Goal: Transaction & Acquisition: Book appointment/travel/reservation

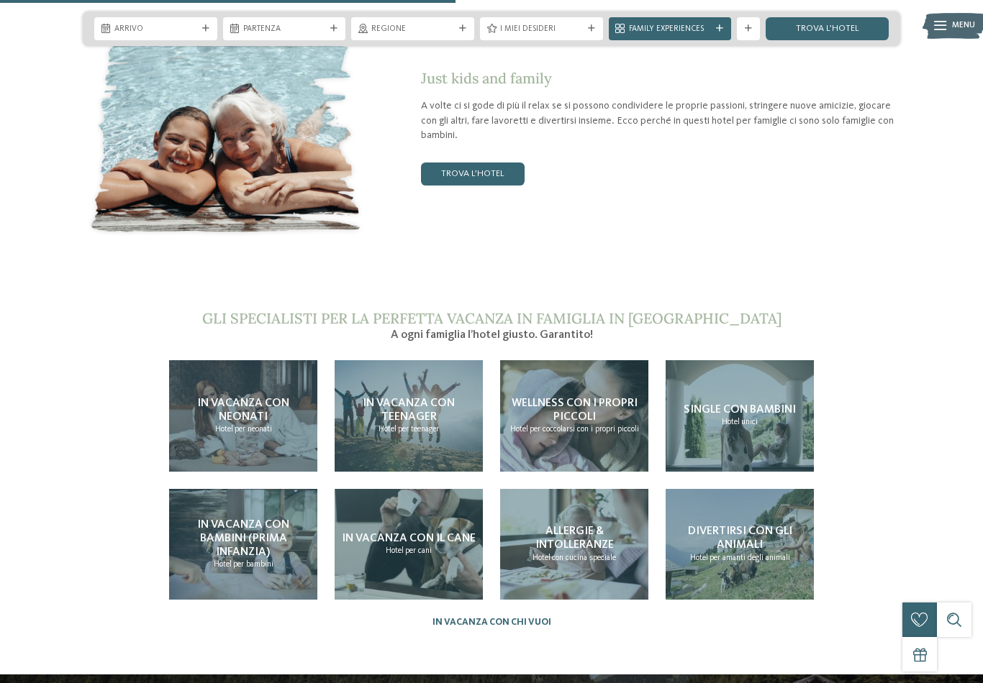
scroll to position [2477, 0]
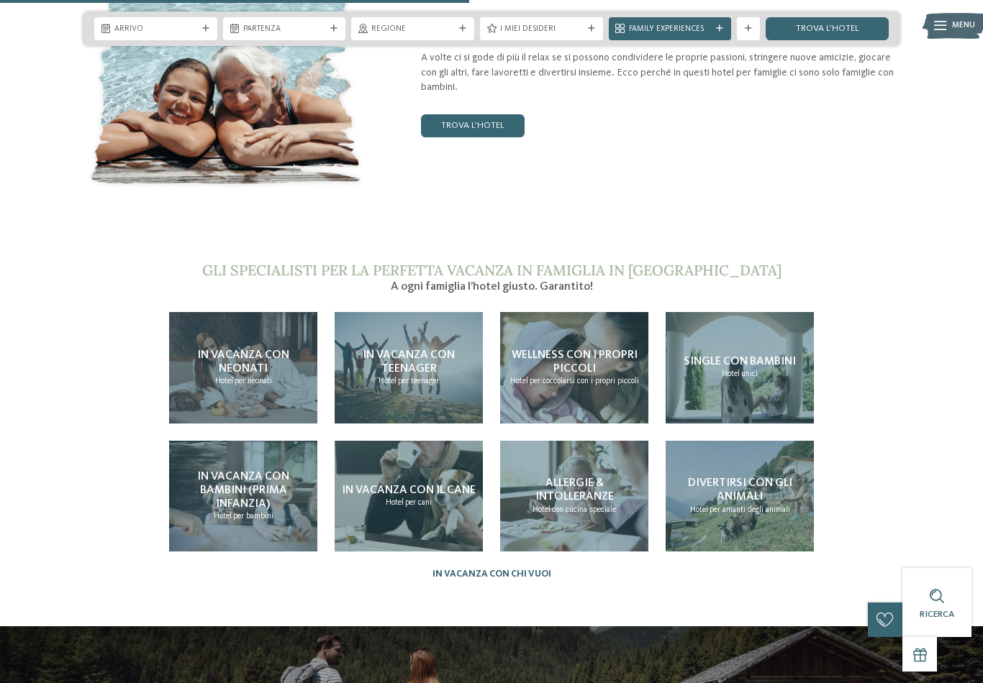
click at [247, 377] on span "per neonati" at bounding box center [252, 381] width 37 height 9
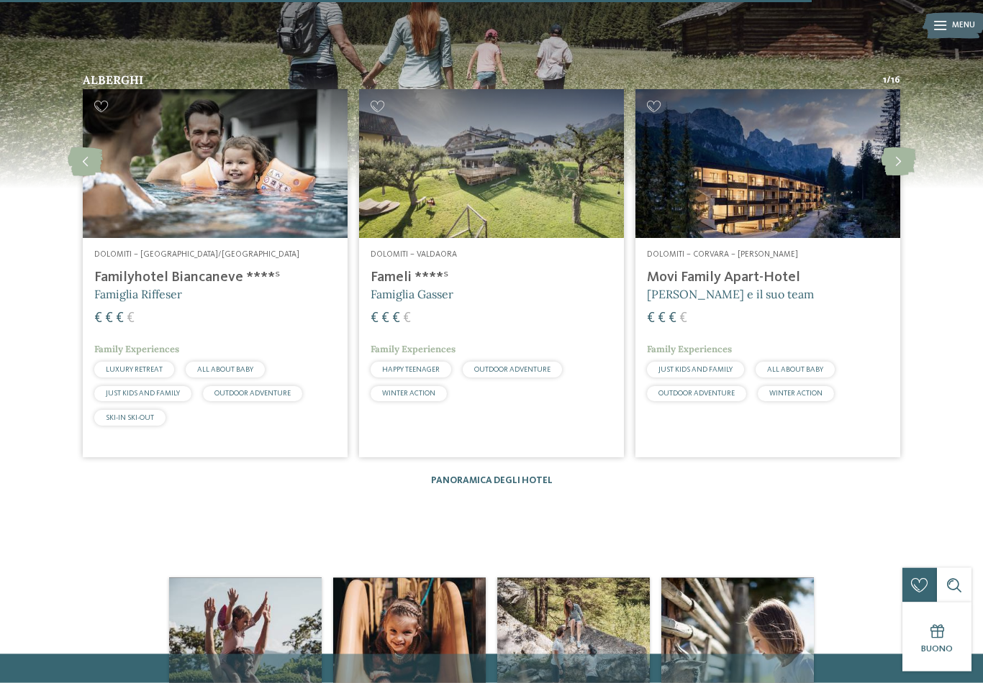
scroll to position [1849, 0]
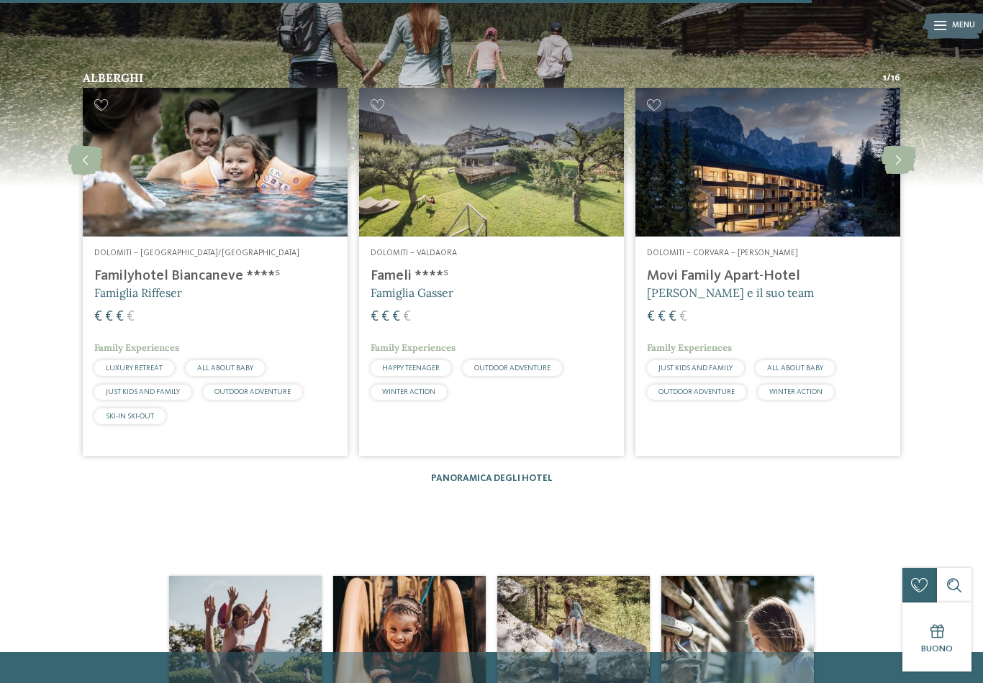
click at [524, 474] on link "Panoramica degli hotel" at bounding box center [492, 478] width 122 height 9
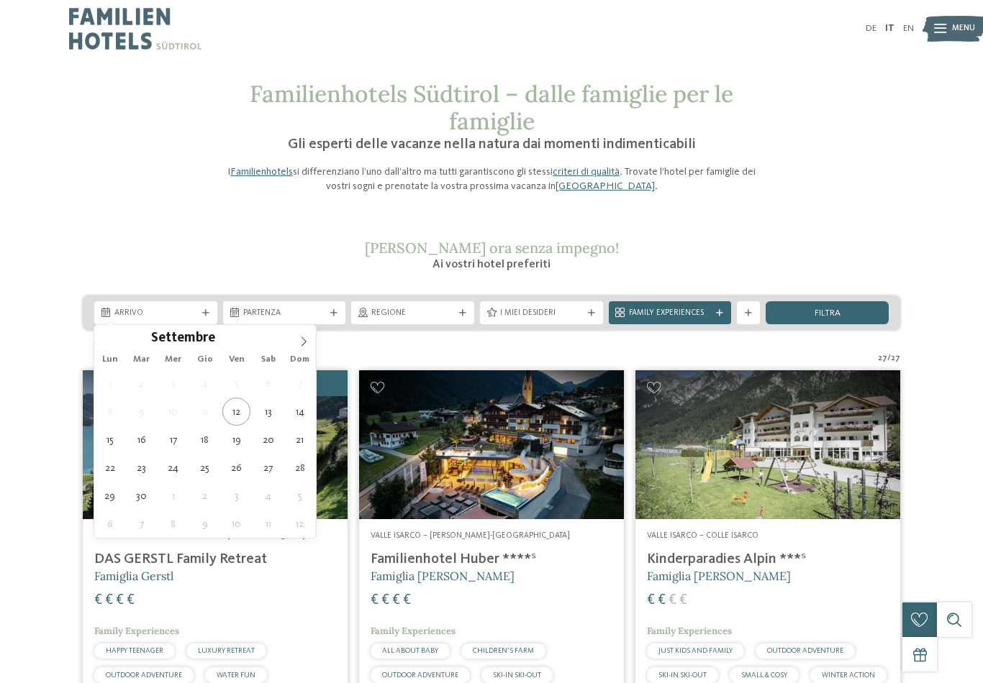
click at [308, 332] on span at bounding box center [303, 337] width 24 height 24
click at [312, 335] on span at bounding box center [303, 337] width 24 height 24
click at [307, 345] on icon at bounding box center [304, 342] width 10 height 10
click at [303, 344] on icon at bounding box center [304, 342] width 10 height 10
type input "****"
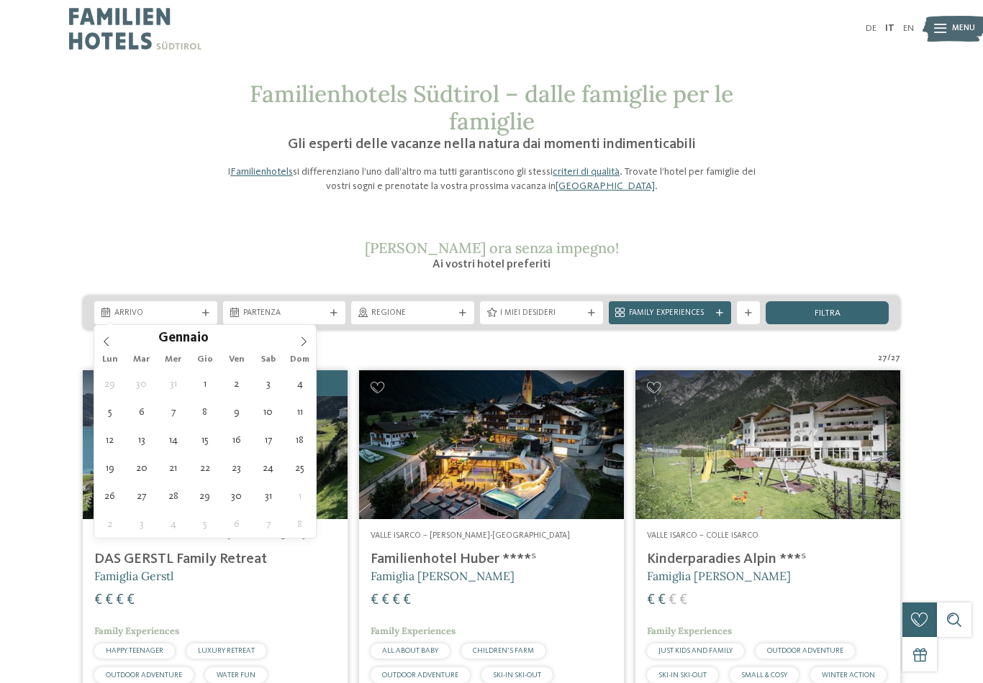
type div "02.01.2026"
type input "****"
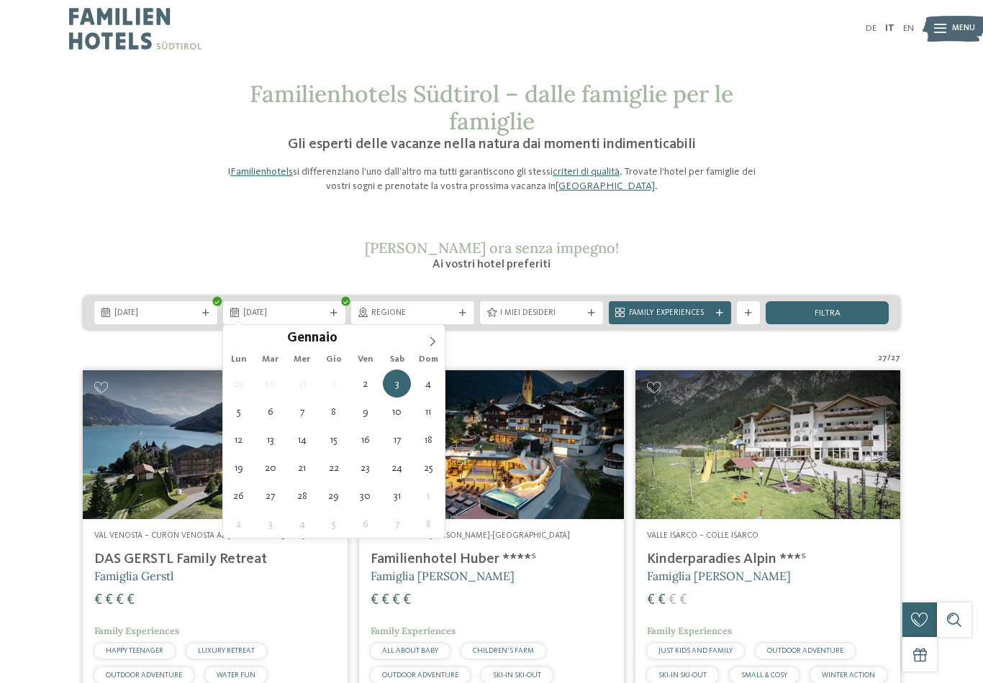
type div "06.01.2026"
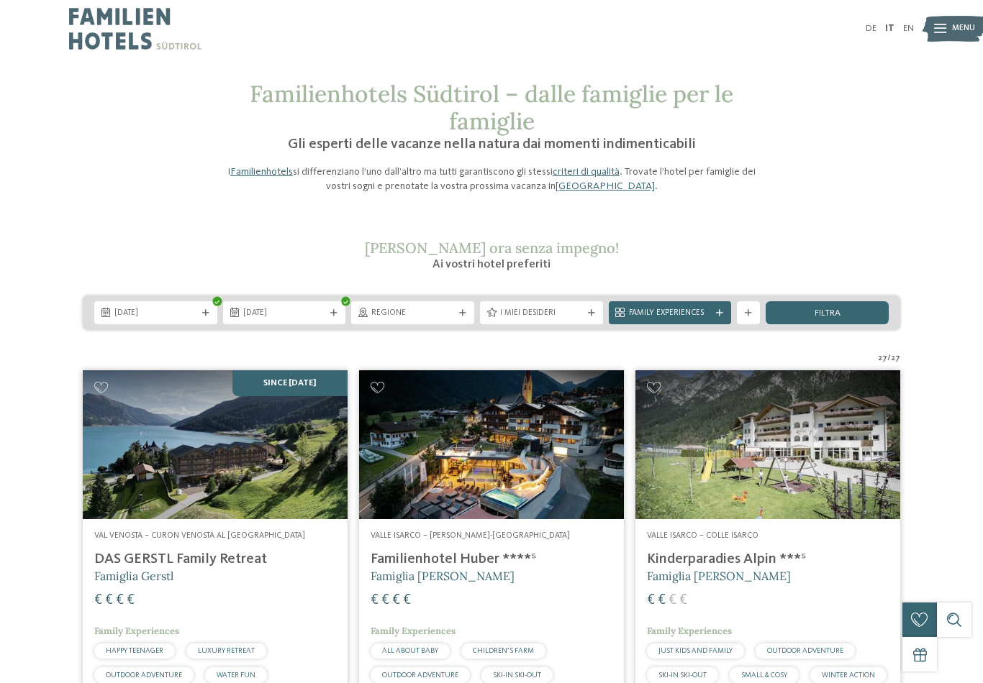
click at [463, 300] on div "02.01.2026 06.01.2026" at bounding box center [491, 313] width 817 height 35
click at [465, 316] on div "Regione" at bounding box center [412, 312] width 123 height 23
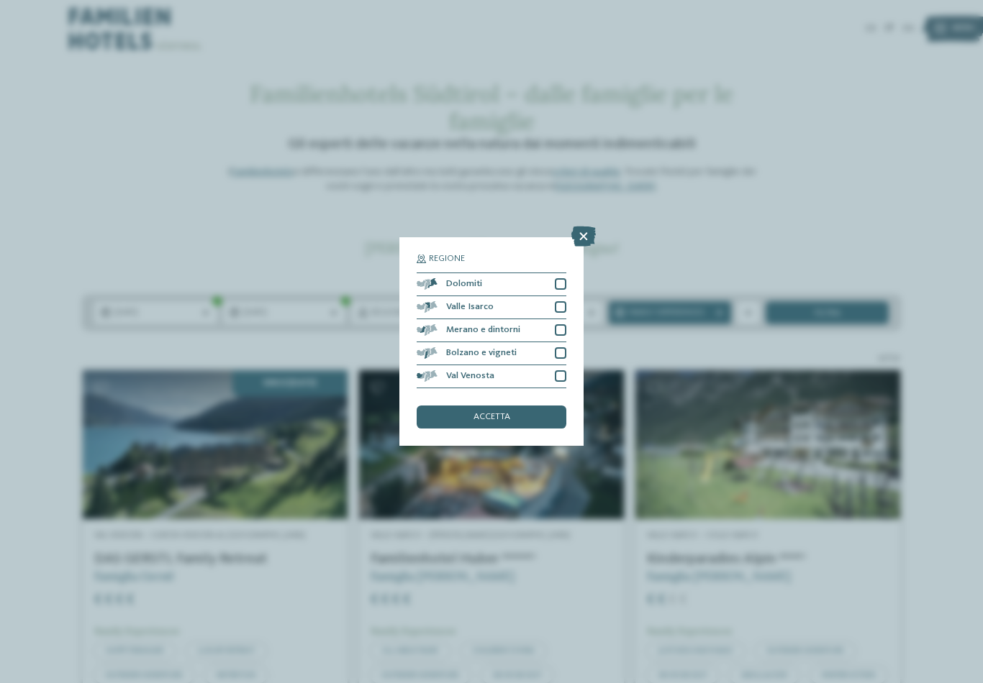
click at [556, 278] on div at bounding box center [561, 284] width 12 height 12
click at [565, 301] on div at bounding box center [561, 307] width 12 height 12
click at [574, 276] on div "Regione Dolomiti Valle Isarco" at bounding box center [491, 341] width 184 height 209
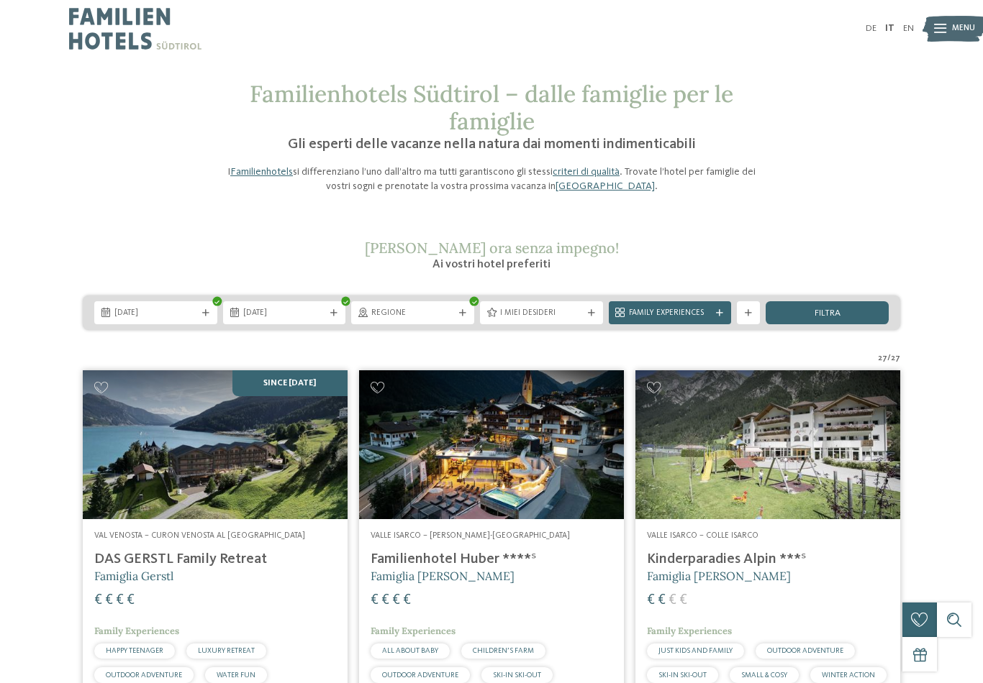
click at [452, 312] on span "Regione" at bounding box center [412, 314] width 83 height 12
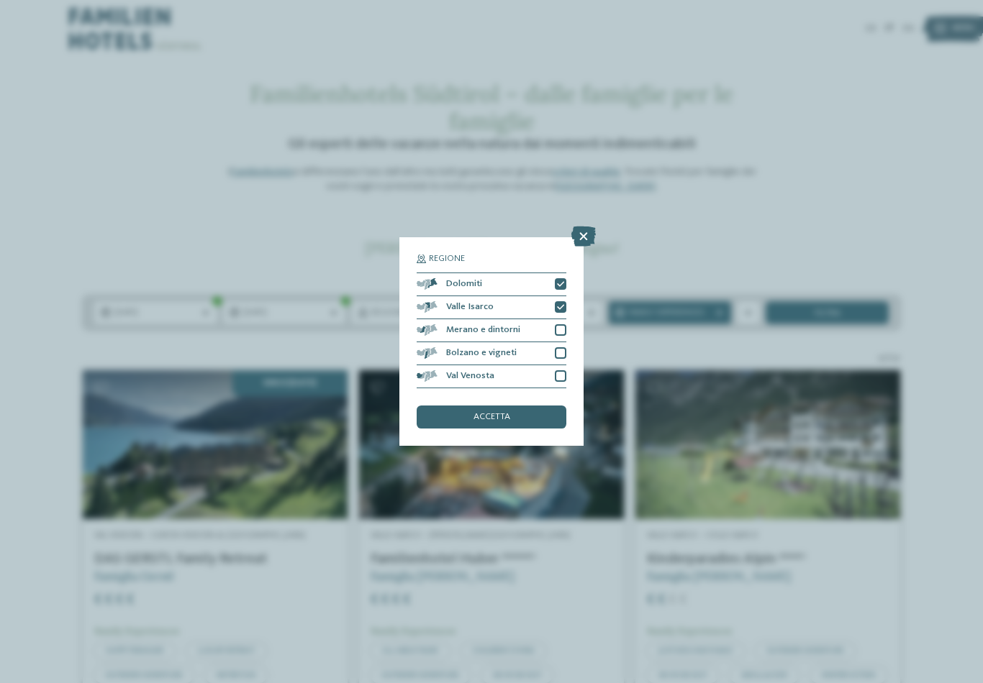
click at [565, 324] on div at bounding box center [561, 330] width 12 height 12
click at [565, 347] on div at bounding box center [561, 353] width 12 height 12
click at [564, 365] on div "Val Venosta" at bounding box center [491, 376] width 150 height 23
click at [592, 227] on icon at bounding box center [583, 237] width 24 height 20
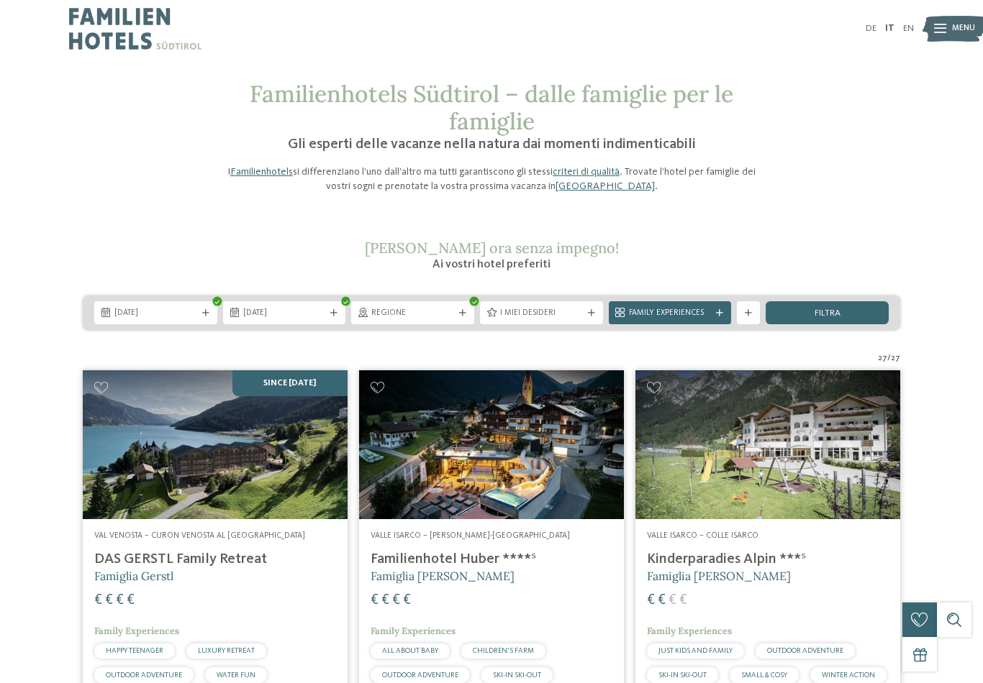
click at [588, 321] on div "I miei desideri" at bounding box center [541, 312] width 123 height 23
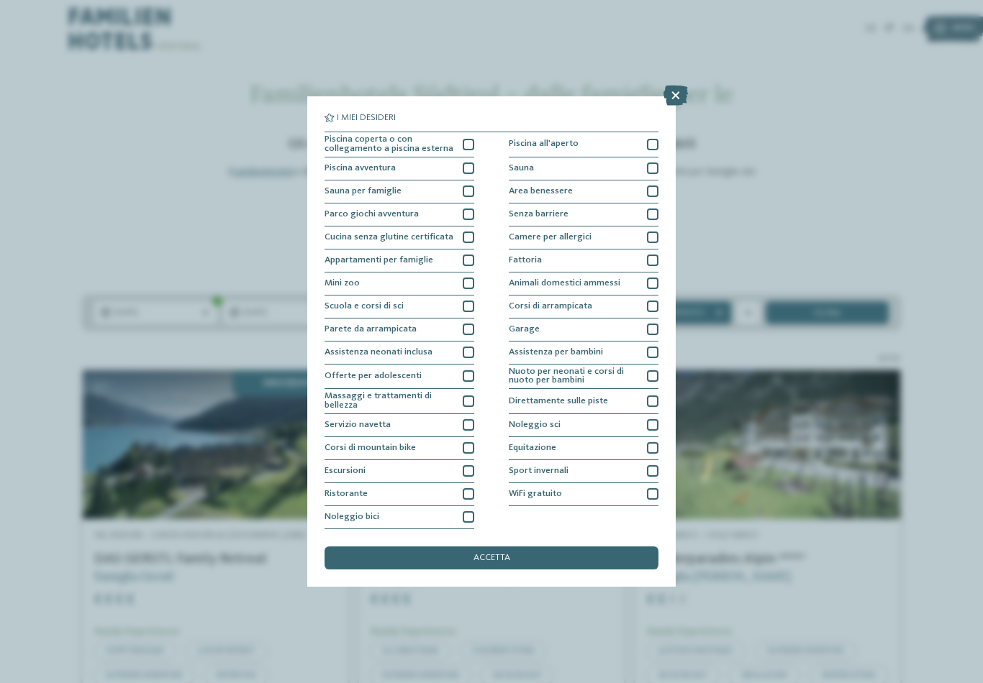
click at [656, 370] on div at bounding box center [653, 376] width 12 height 12
click at [656, 347] on div at bounding box center [653, 353] width 12 height 12
click at [657, 389] on div "Direttamente sulle piste" at bounding box center [584, 401] width 150 height 25
click at [608, 547] on div "accetta" at bounding box center [491, 558] width 334 height 23
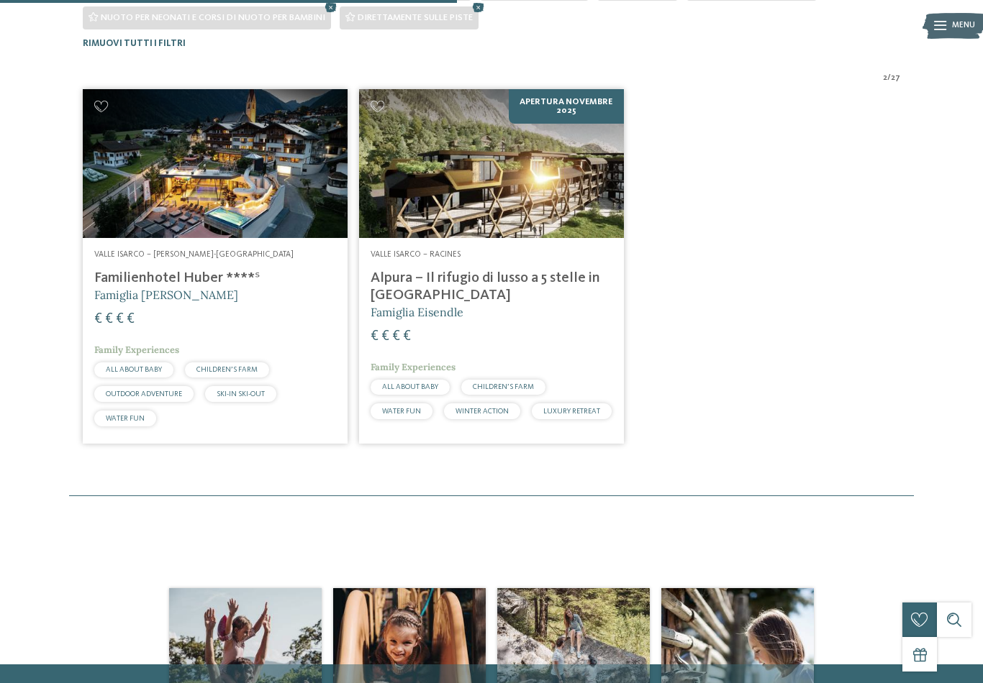
scroll to position [382, 0]
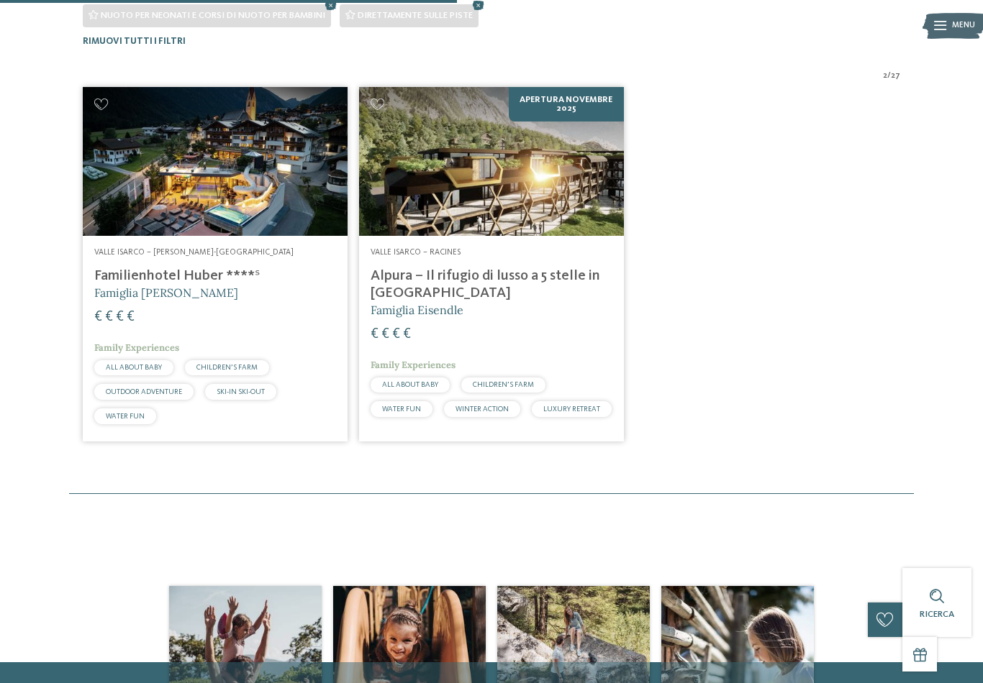
click at [156, 163] on img at bounding box center [215, 161] width 265 height 149
click at [293, 196] on img at bounding box center [215, 161] width 265 height 149
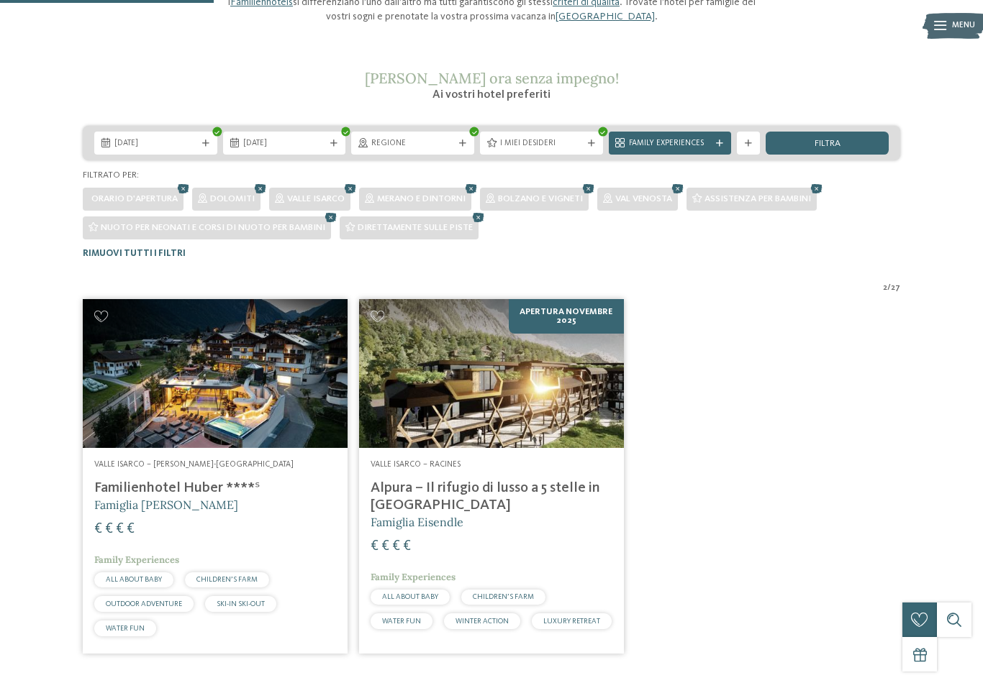
scroll to position [174, 0]
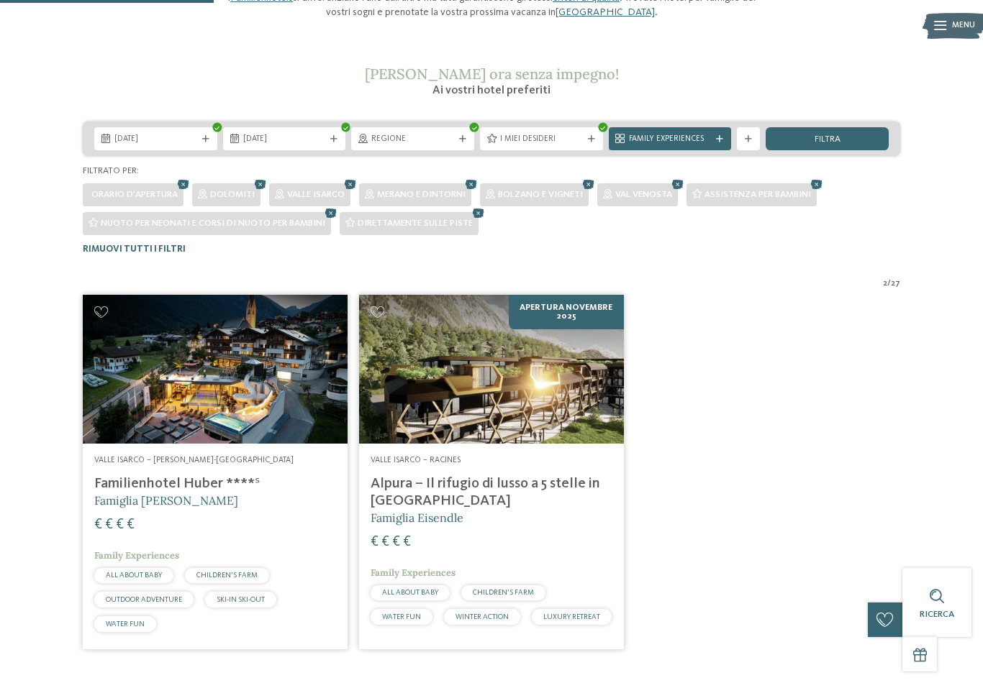
click at [590, 147] on div "I miei desideri" at bounding box center [541, 138] width 123 height 23
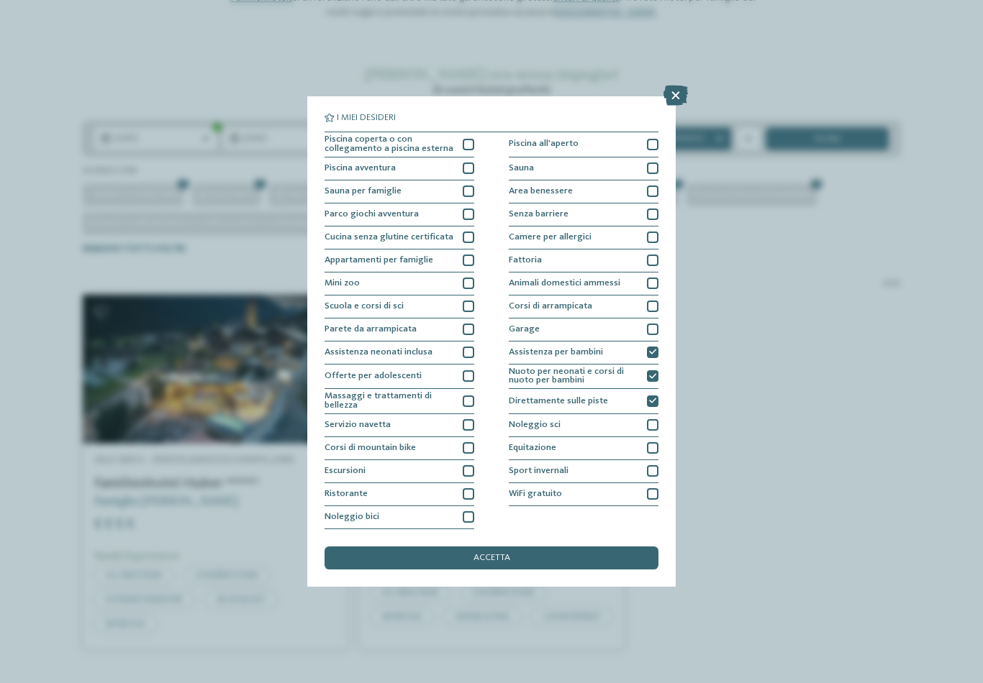
click at [656, 389] on div "Direttamente sulle piste" at bounding box center [584, 401] width 150 height 25
click at [591, 547] on div "accetta" at bounding box center [491, 558] width 334 height 23
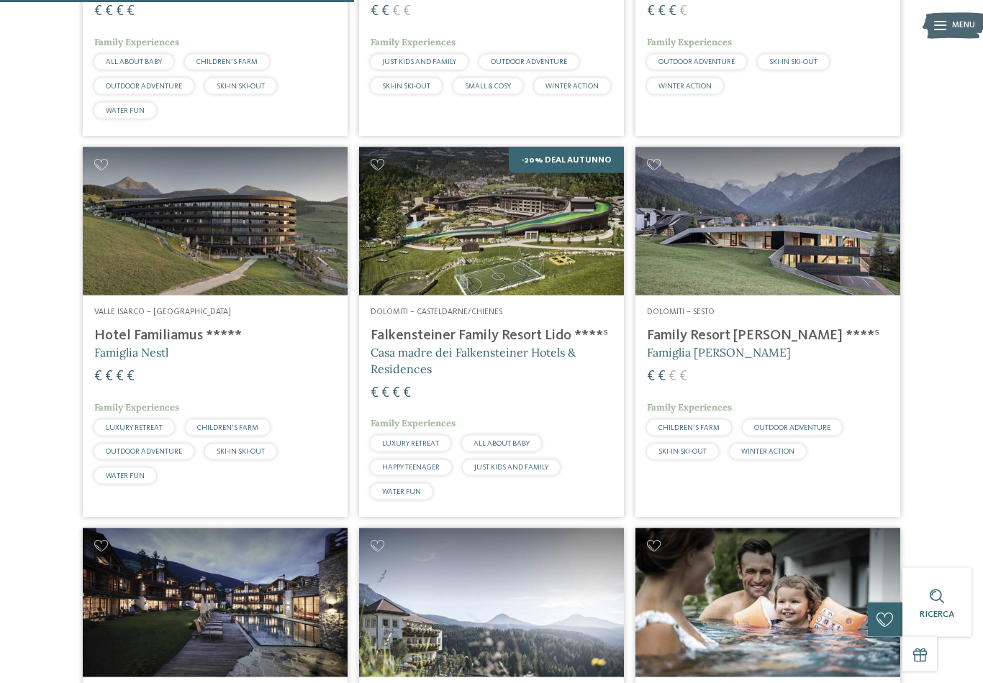
scroll to position [705, 0]
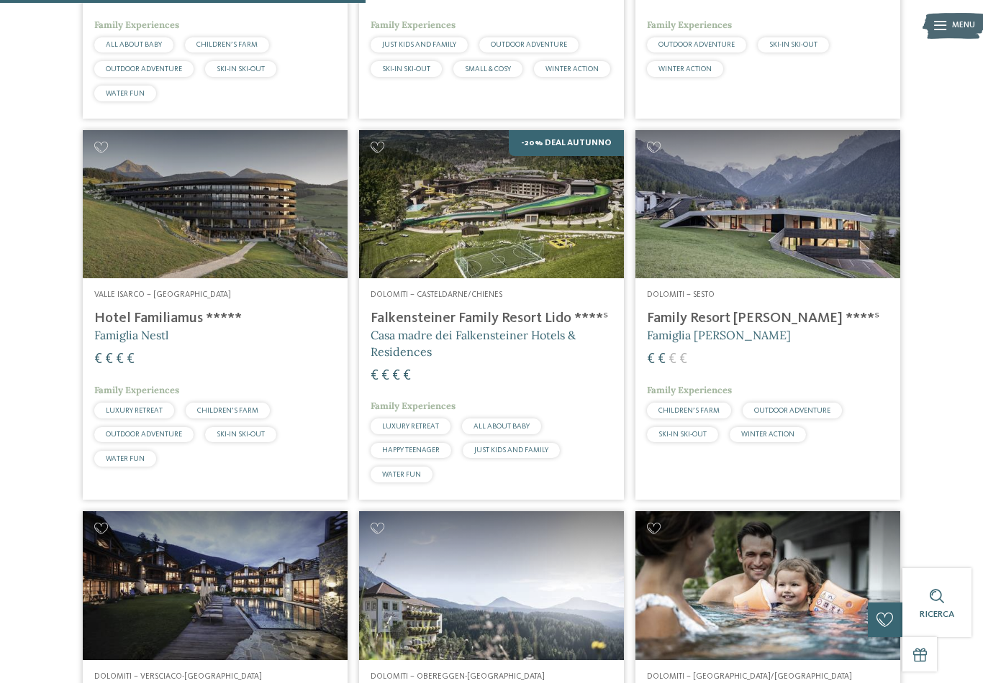
click at [165, 223] on img at bounding box center [215, 204] width 265 height 149
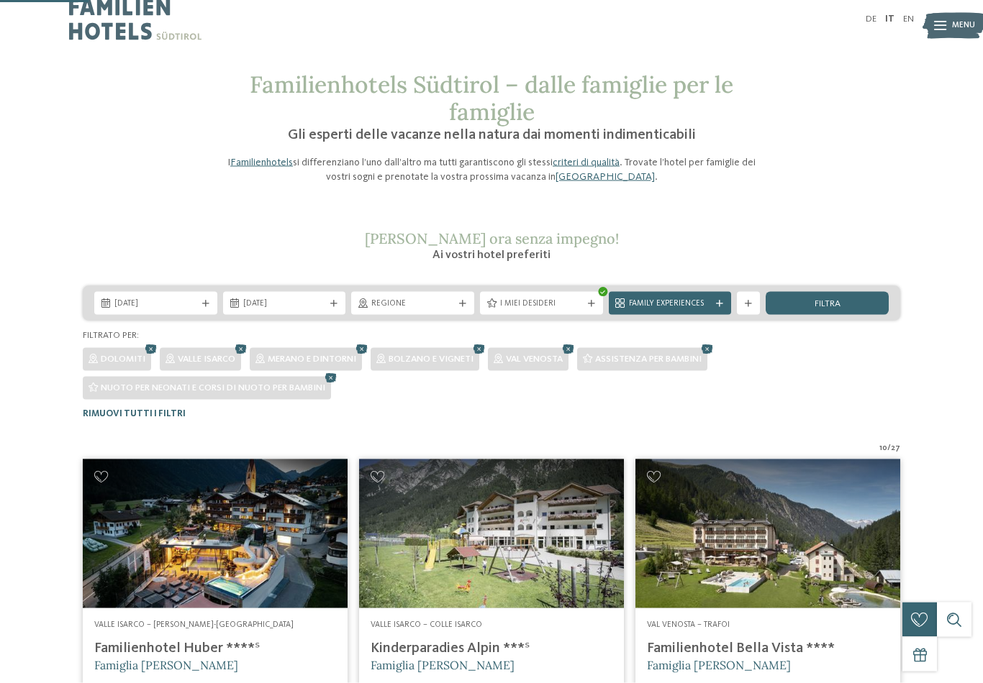
scroll to position [0, 0]
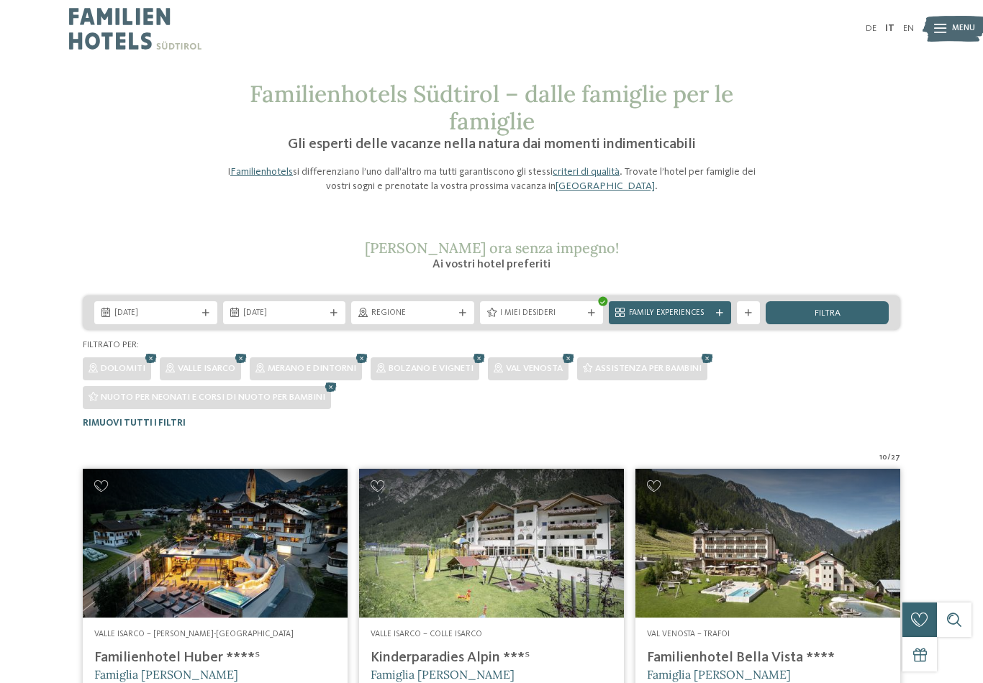
click at [847, 309] on div "filtra" at bounding box center [826, 312] width 123 height 23
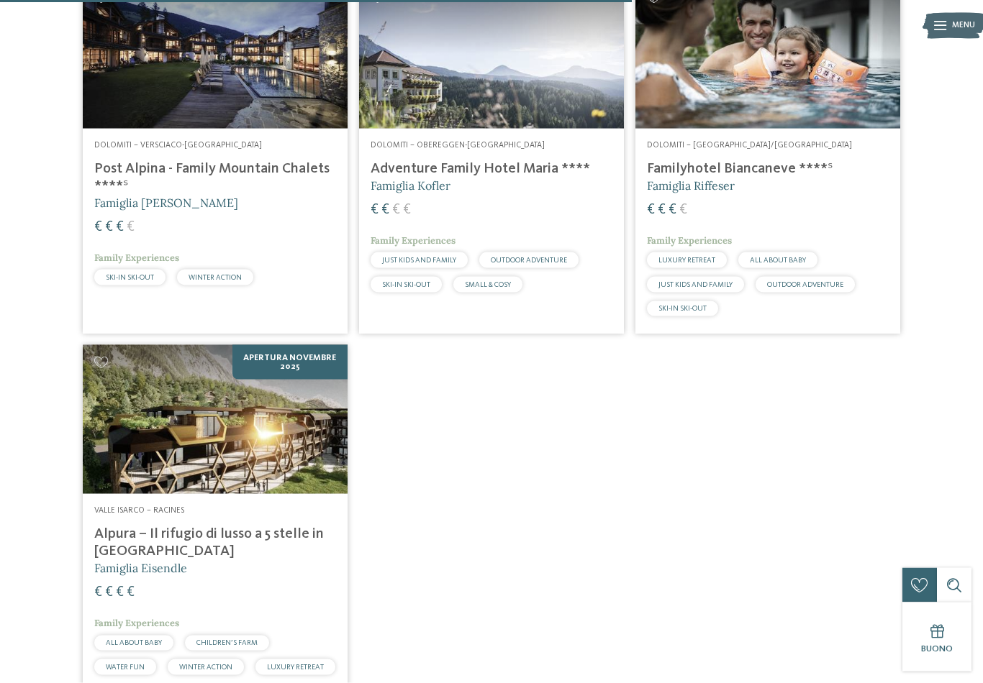
scroll to position [1240, 0]
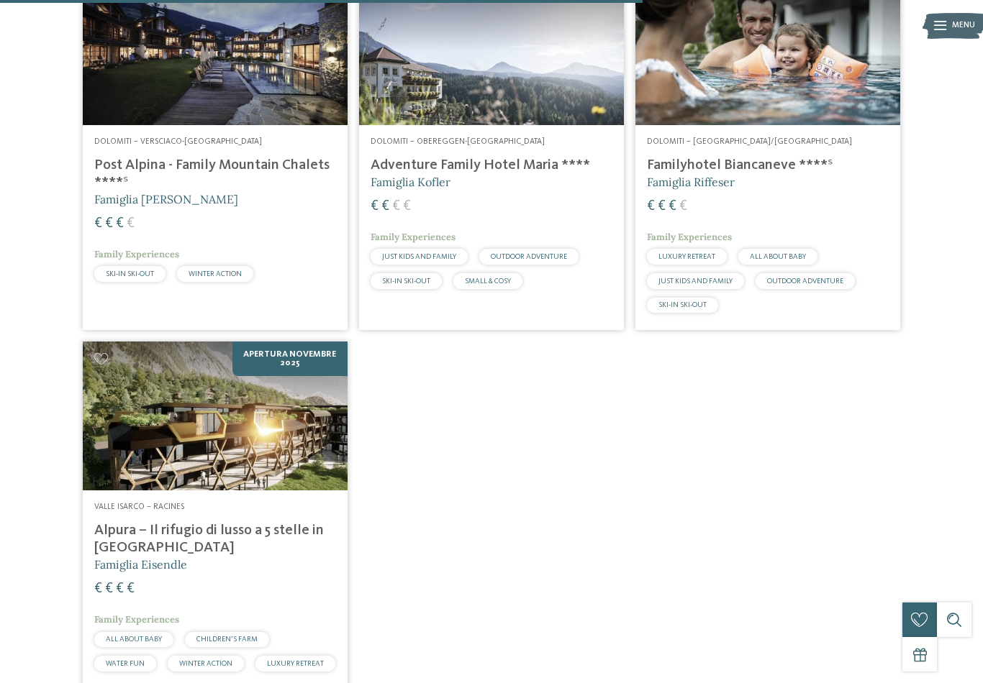
click at [248, 522] on h4 "Alpura – Il rifugio di lusso a 5 stelle in Alto Adige" at bounding box center [215, 539] width 242 height 35
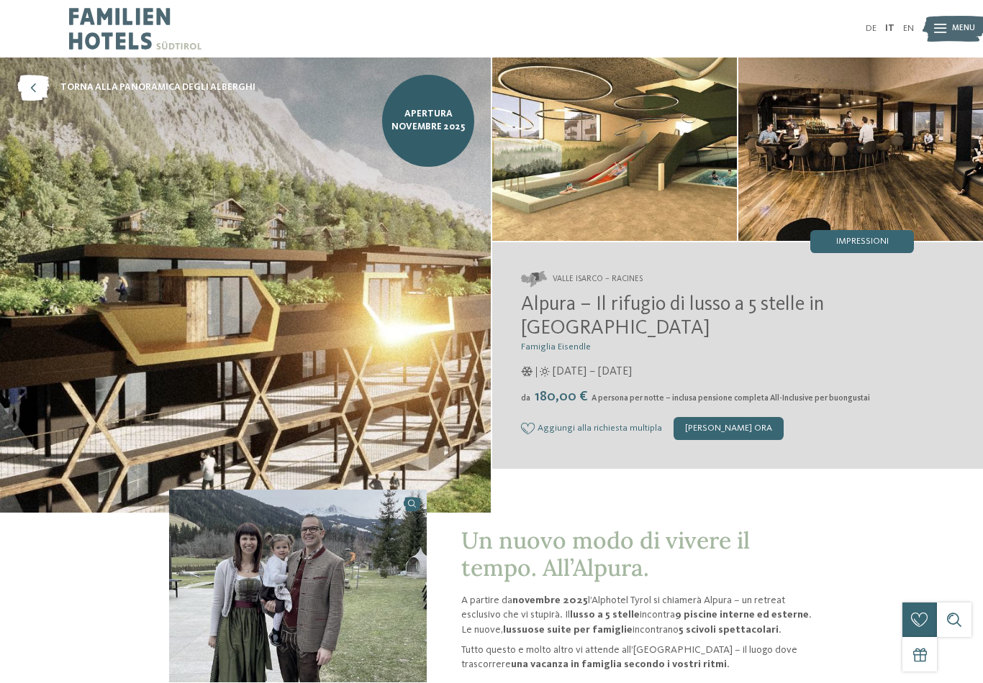
click at [721, 403] on span "A persona per notte – inclusa pensione completa All-Inclusive per buongustai" at bounding box center [730, 398] width 278 height 9
click at [735, 426] on div "[PERSON_NAME] ora" at bounding box center [728, 428] width 110 height 23
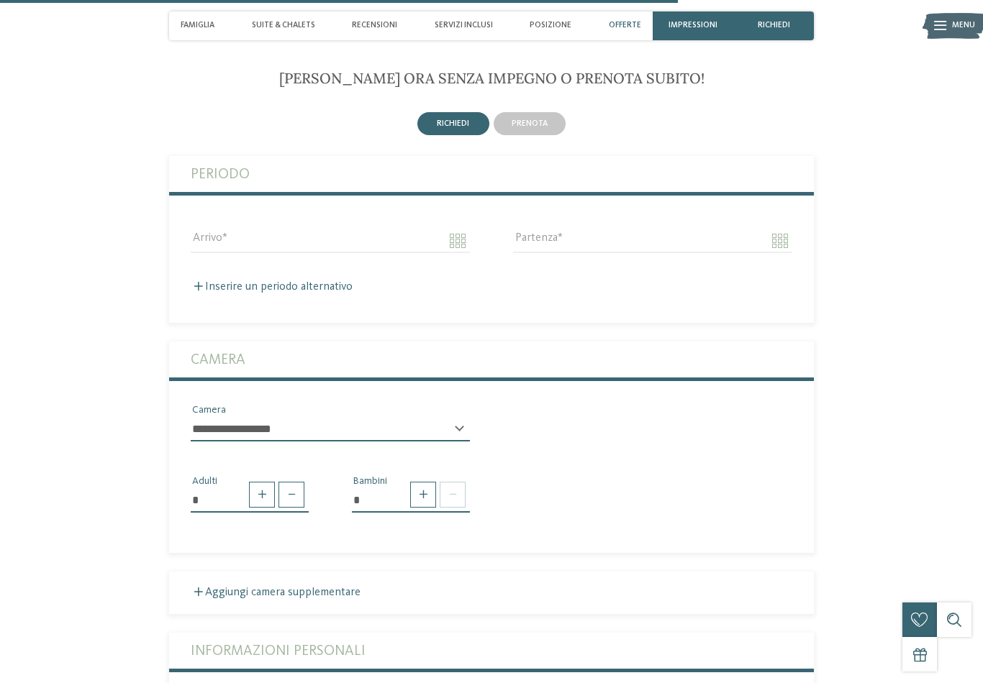
scroll to position [2405, 0]
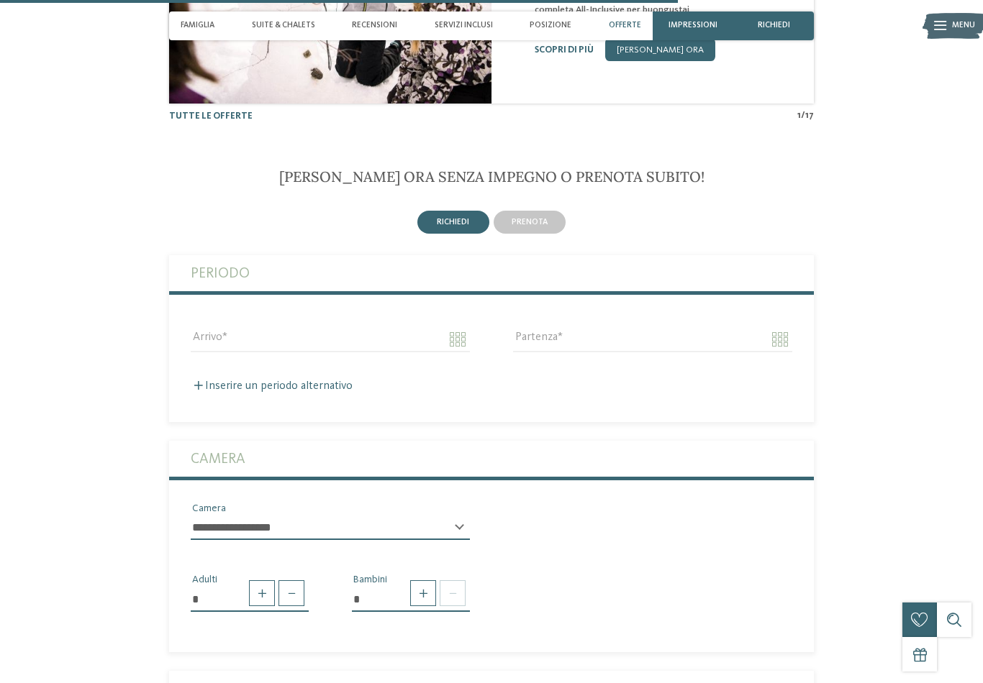
click at [559, 233] on div "prenota" at bounding box center [529, 222] width 72 height 23
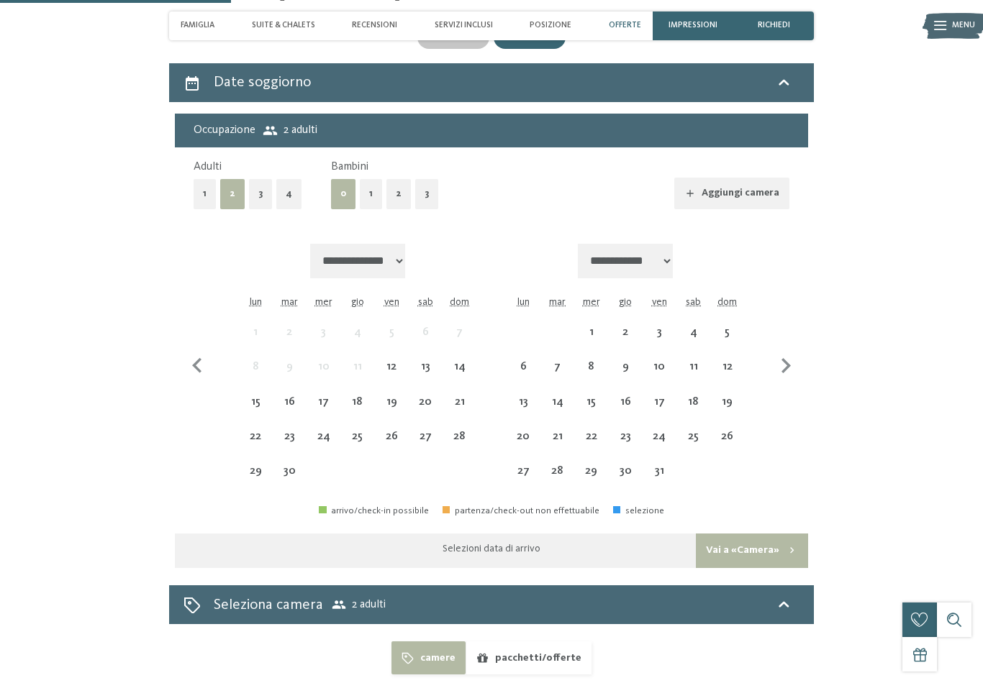
scroll to position [2593, 0]
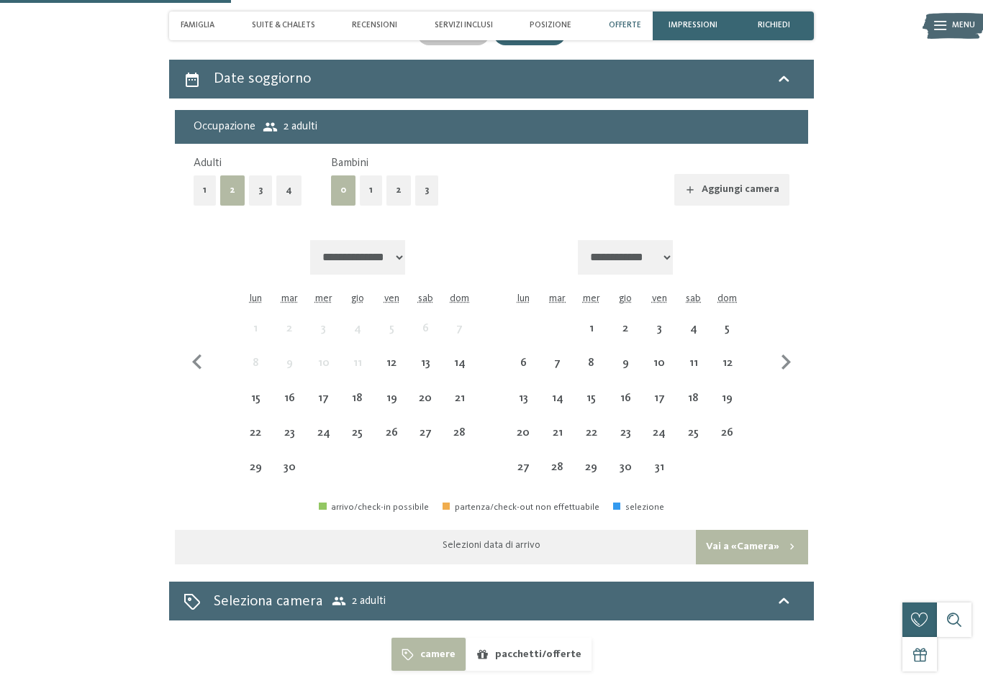
click at [790, 369] on icon "button" at bounding box center [785, 362] width 30 height 30
select select "**********"
click at [778, 364] on icon "button" at bounding box center [785, 362] width 30 height 30
select select "**********"
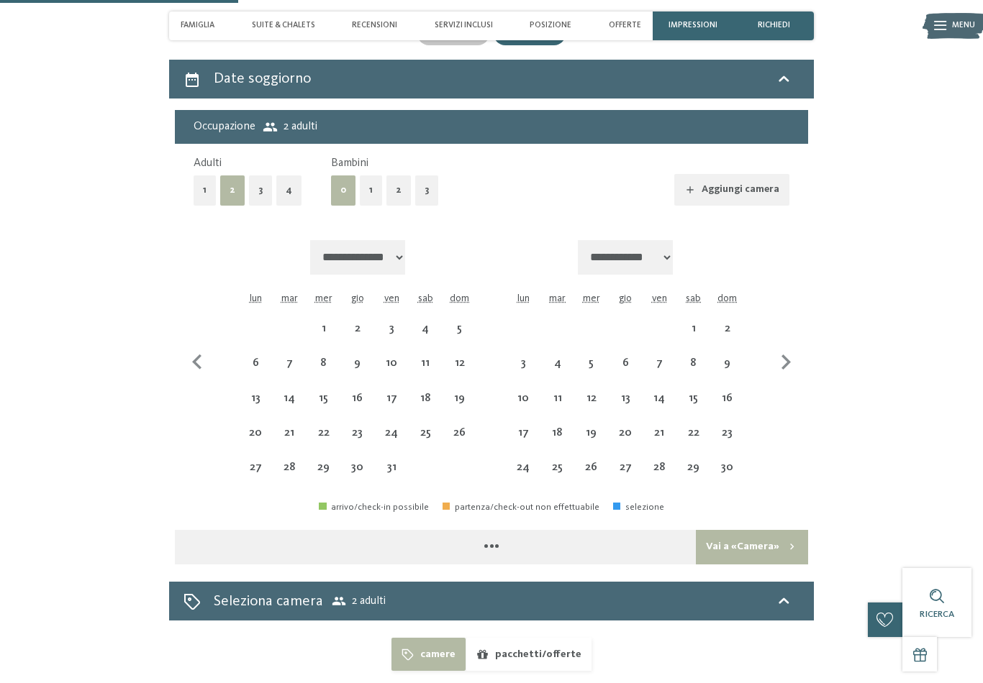
select select "**********"
click at [785, 362] on icon "button" at bounding box center [785, 362] width 9 height 15
select select "**********"
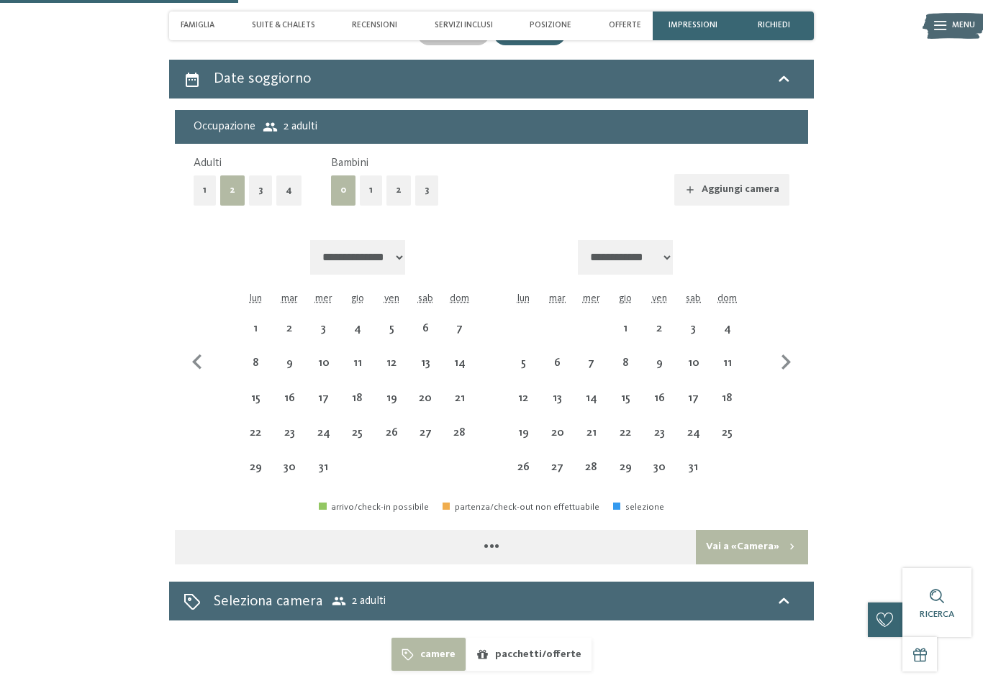
select select "**********"
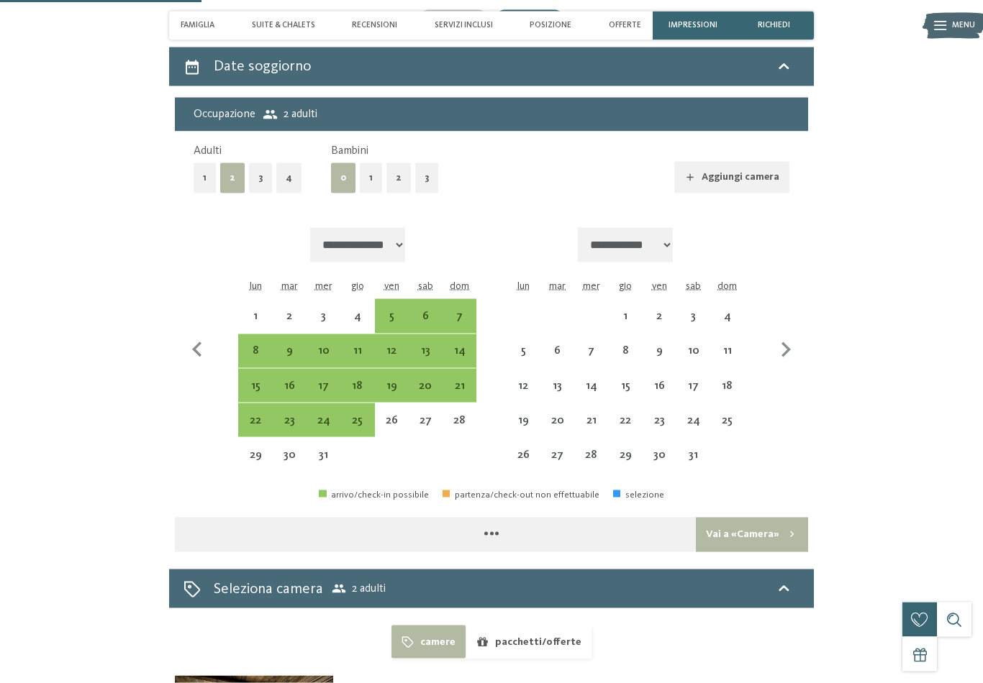
select select "**********"
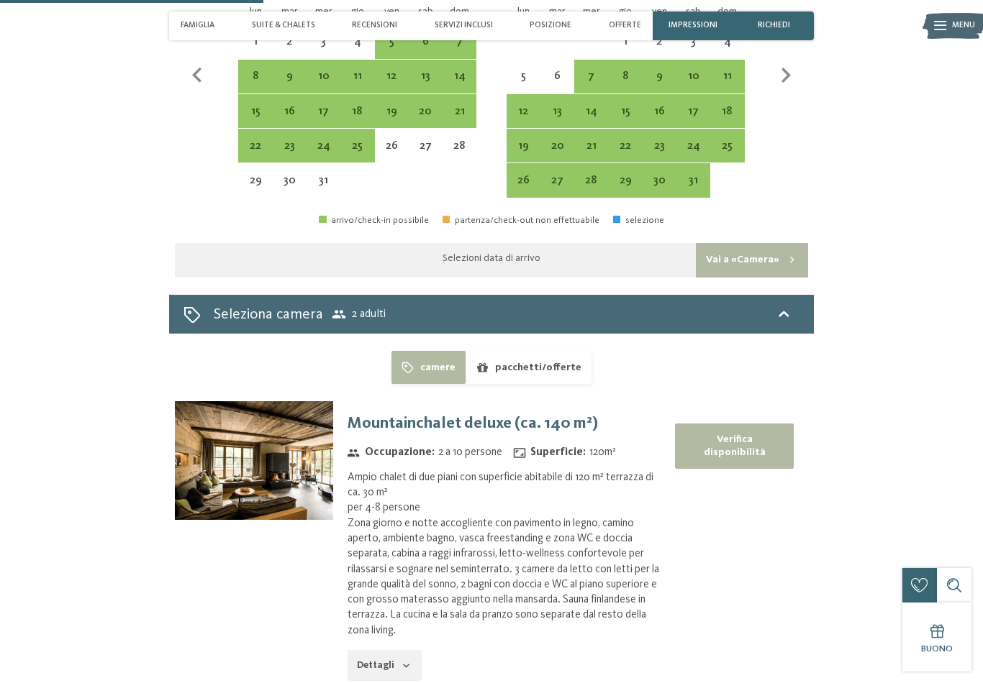
scroll to position [2902, 0]
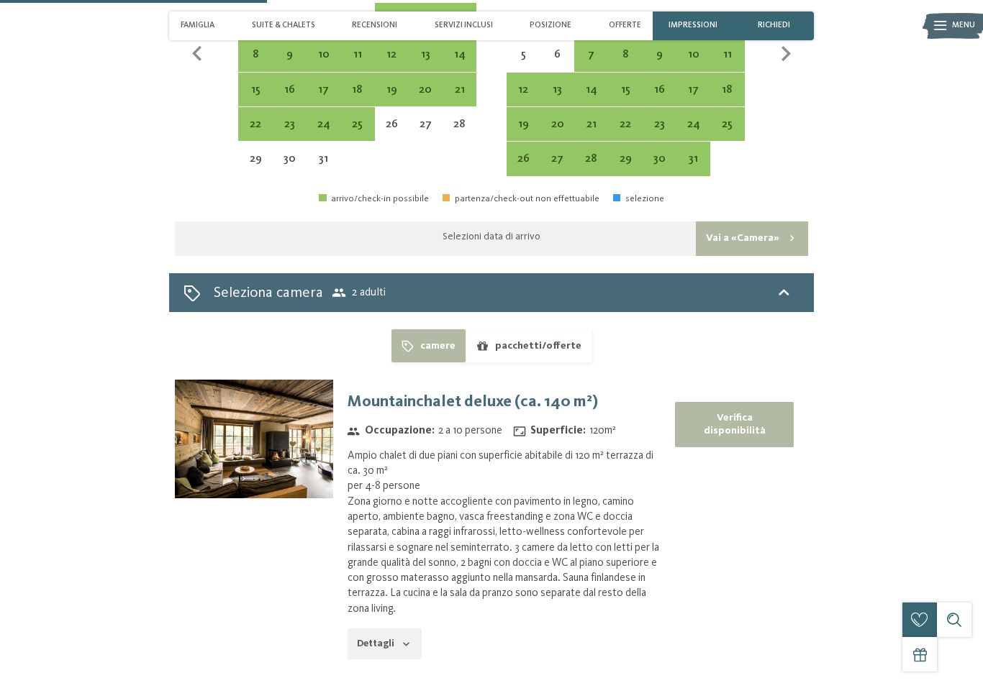
click at [603, 50] on div "7" at bounding box center [590, 64] width 31 height 31
select select "**********"
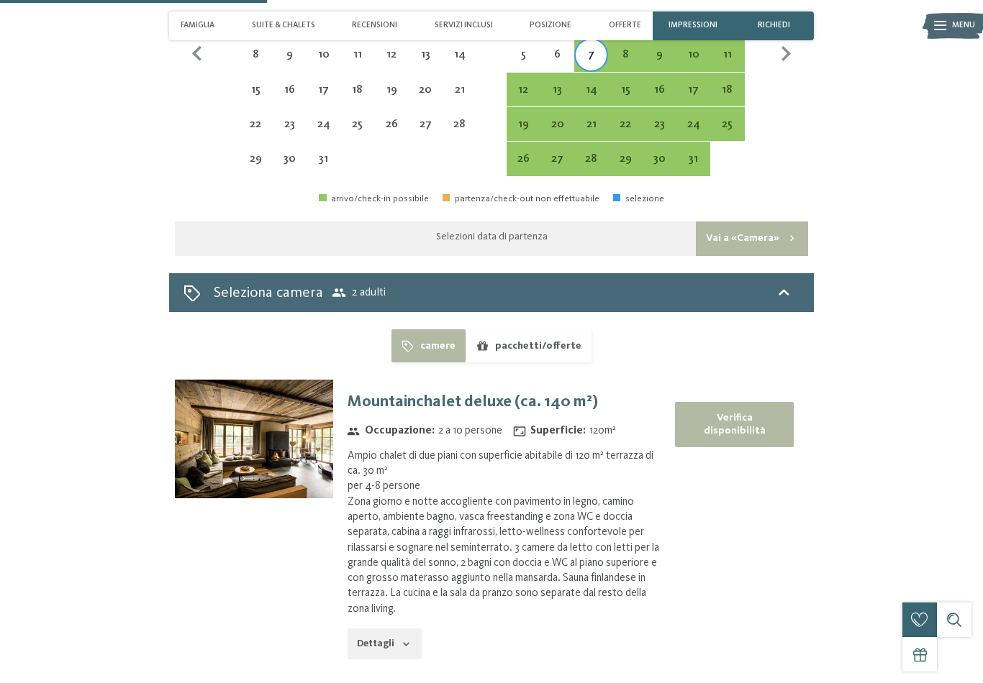
click at [726, 60] on div "11" at bounding box center [726, 64] width 31 height 31
select select "**********"
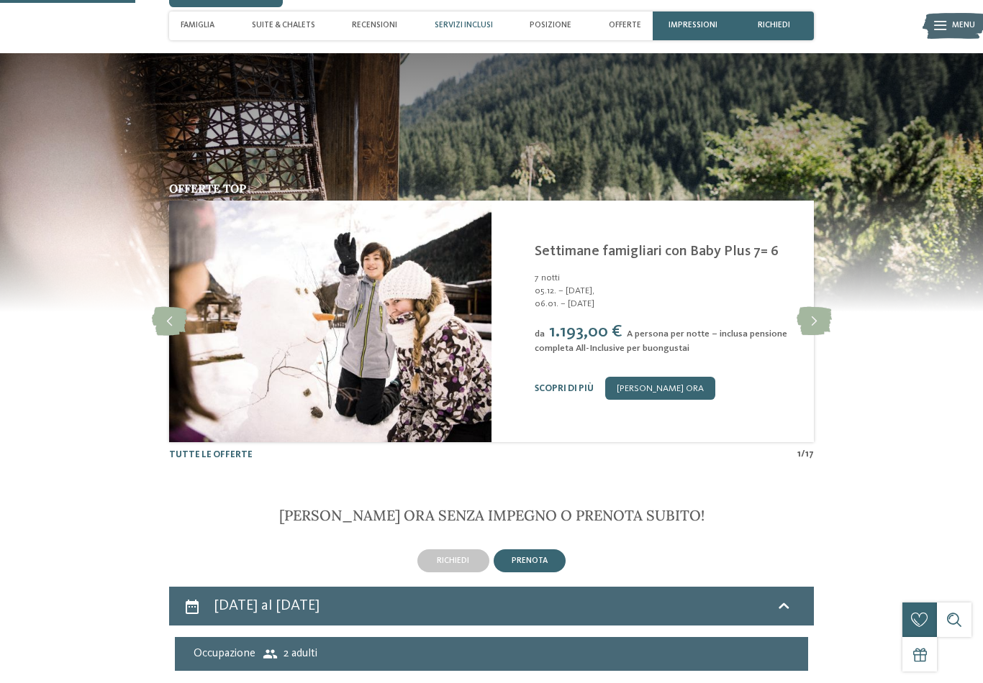
scroll to position [2064, 0]
